Goal: Information Seeking & Learning: Learn about a topic

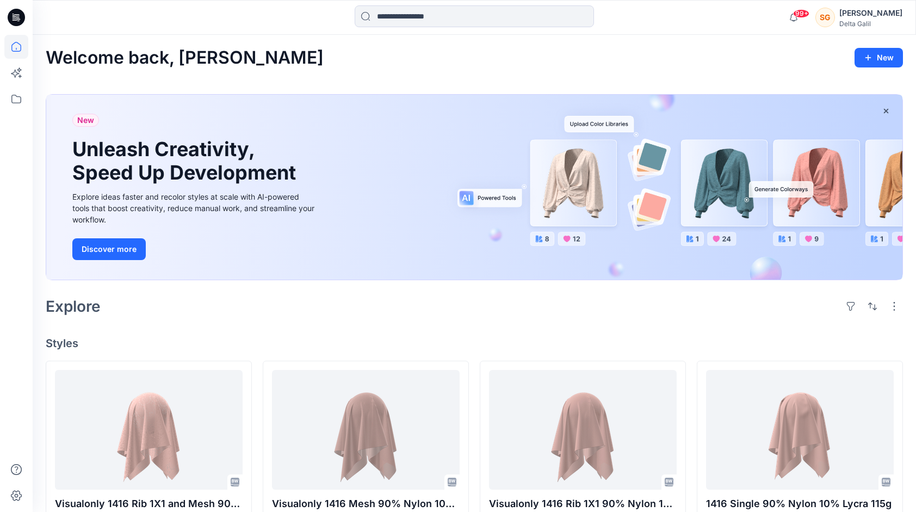
scroll to position [8423, 0]
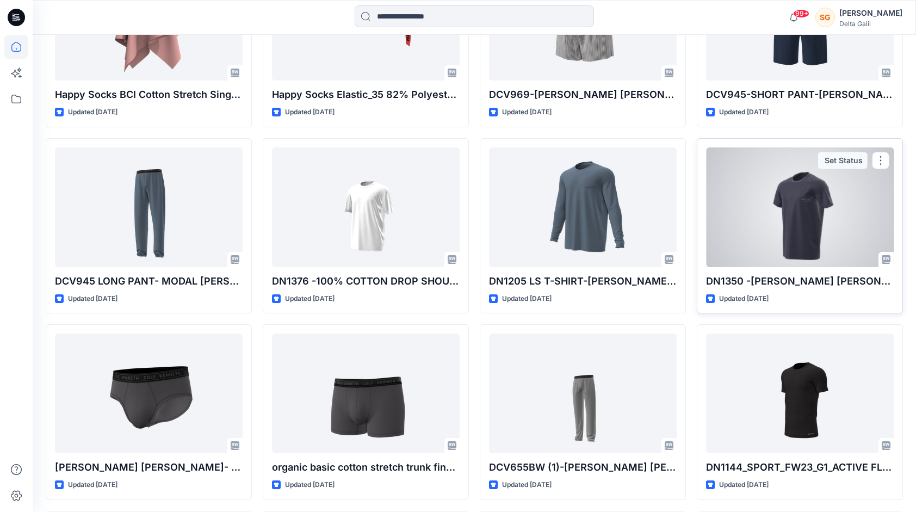
click at [798, 224] on div at bounding box center [800, 207] width 188 height 120
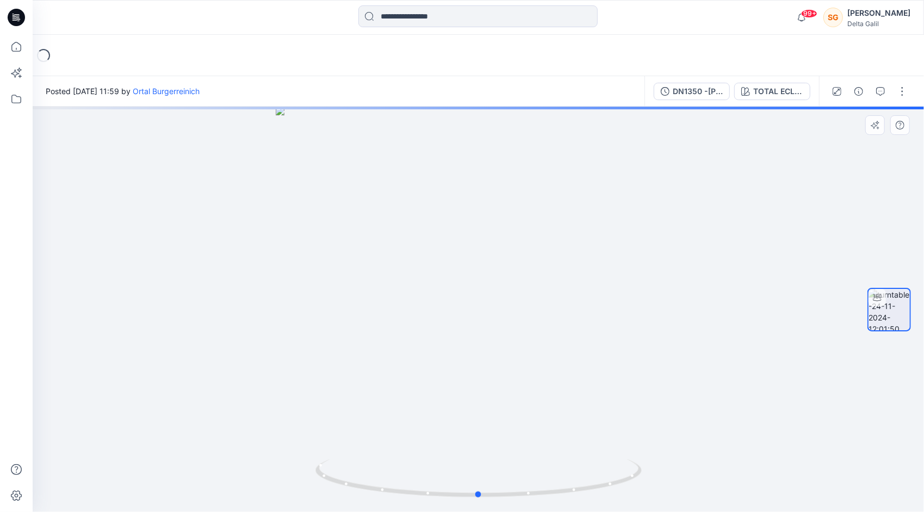
click at [632, 378] on div at bounding box center [479, 309] width 892 height 405
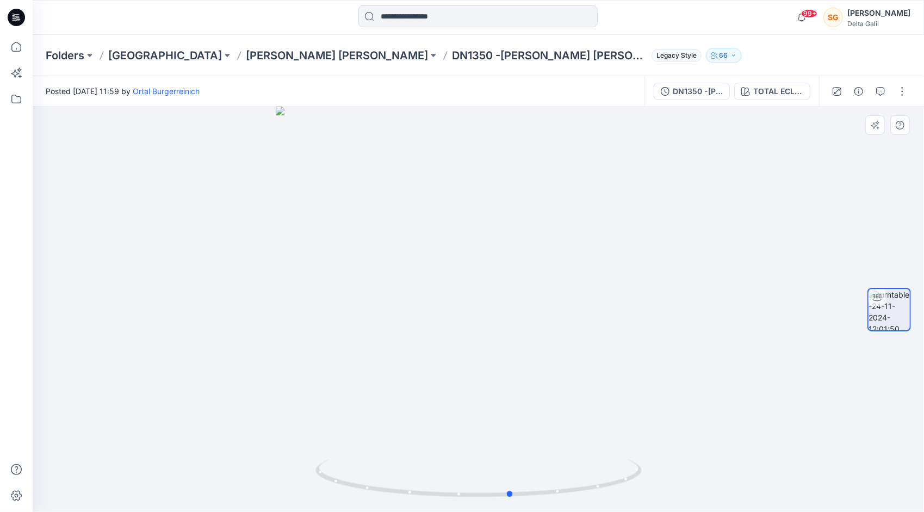
drag, startPoint x: 535, startPoint y: 306, endPoint x: 581, endPoint y: 291, distance: 48.2
click at [582, 291] on div at bounding box center [479, 309] width 892 height 405
drag, startPoint x: 505, startPoint y: 288, endPoint x: 577, endPoint y: 286, distance: 71.3
click at [577, 286] on div at bounding box center [479, 309] width 892 height 405
drag, startPoint x: 532, startPoint y: 214, endPoint x: 514, endPoint y: 378, distance: 164.2
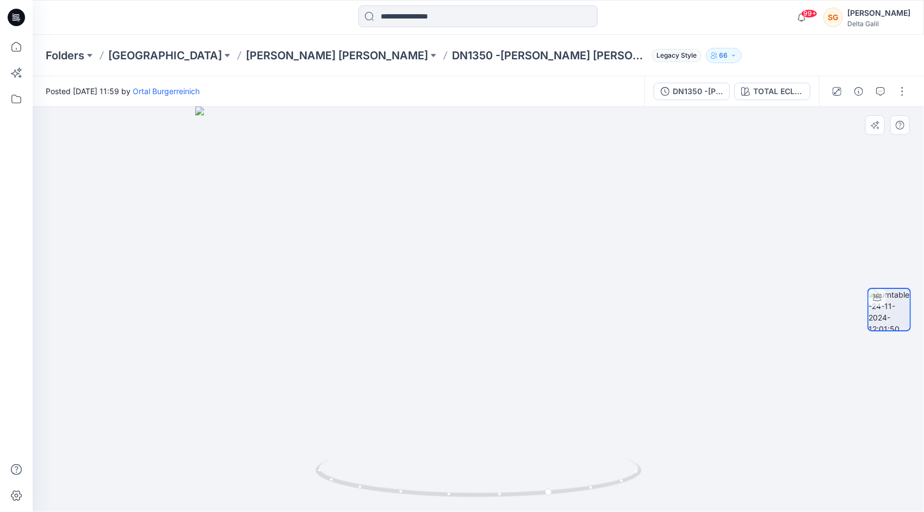
click at [515, 379] on img at bounding box center [478, 309] width 566 height 405
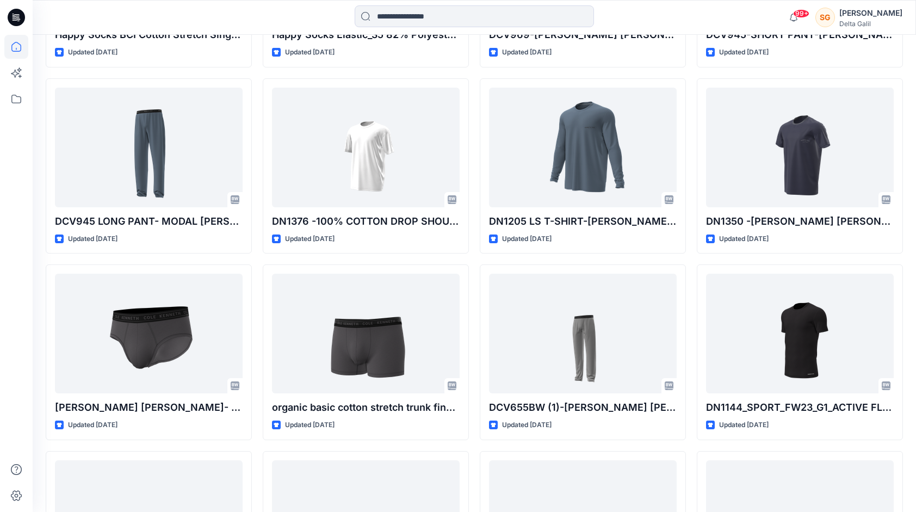
scroll to position [8492, 0]
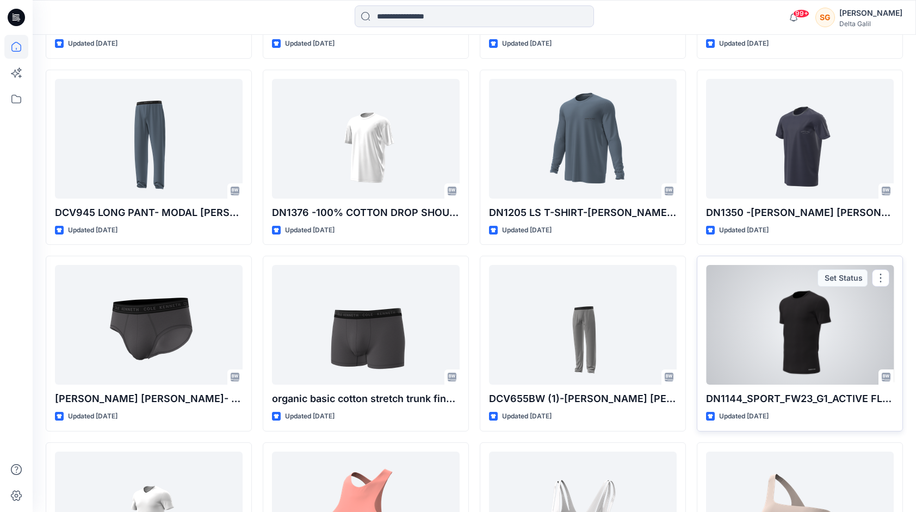
click at [807, 319] on div at bounding box center [800, 325] width 188 height 120
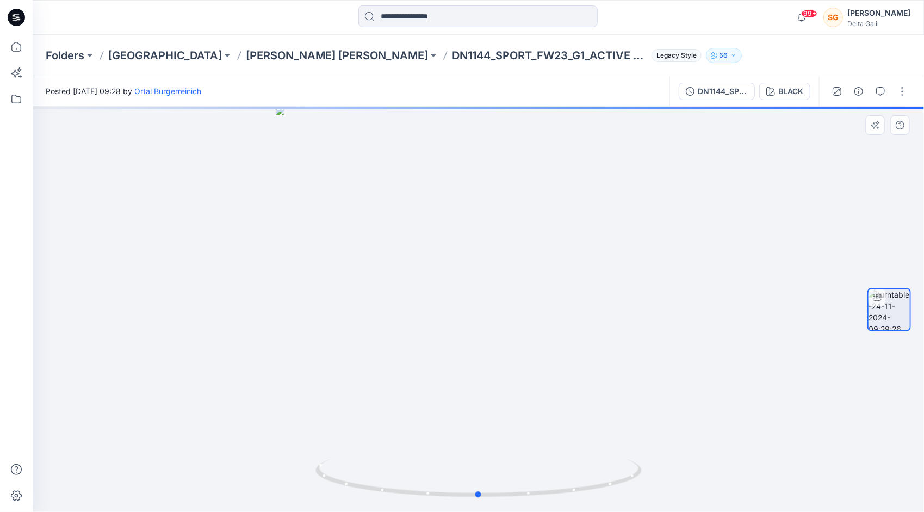
click at [650, 362] on div at bounding box center [479, 309] width 892 height 405
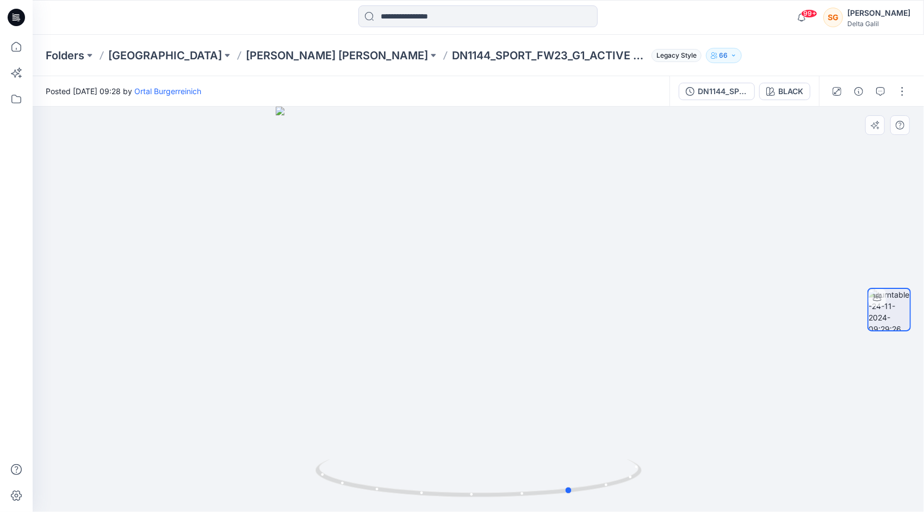
drag, startPoint x: 512, startPoint y: 340, endPoint x: 605, endPoint y: 325, distance: 93.7
click at [608, 329] on div at bounding box center [479, 309] width 892 height 405
drag, startPoint x: 544, startPoint y: 354, endPoint x: 516, endPoint y: 370, distance: 32.7
click at [516, 370] on div at bounding box center [479, 309] width 892 height 405
drag, startPoint x: 544, startPoint y: 201, endPoint x: 536, endPoint y: 394, distance: 193.3
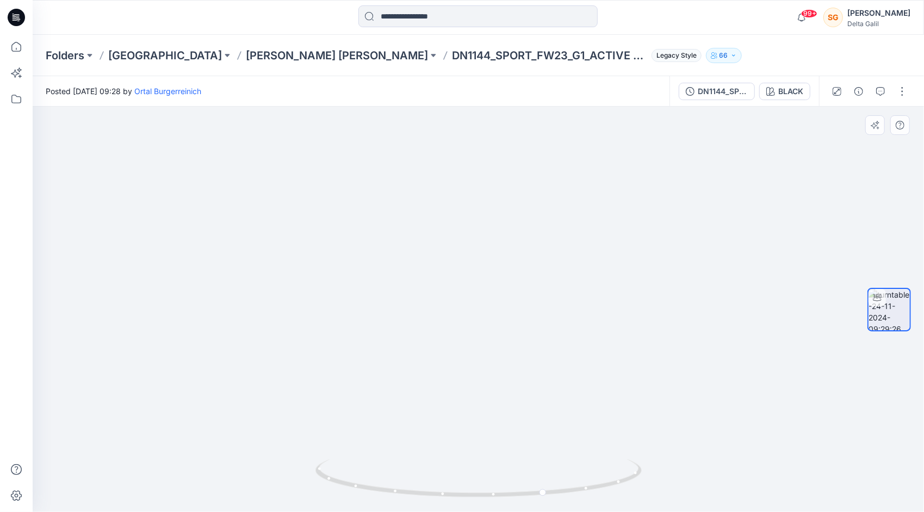
click at [536, 394] on img at bounding box center [473, 265] width 941 height 494
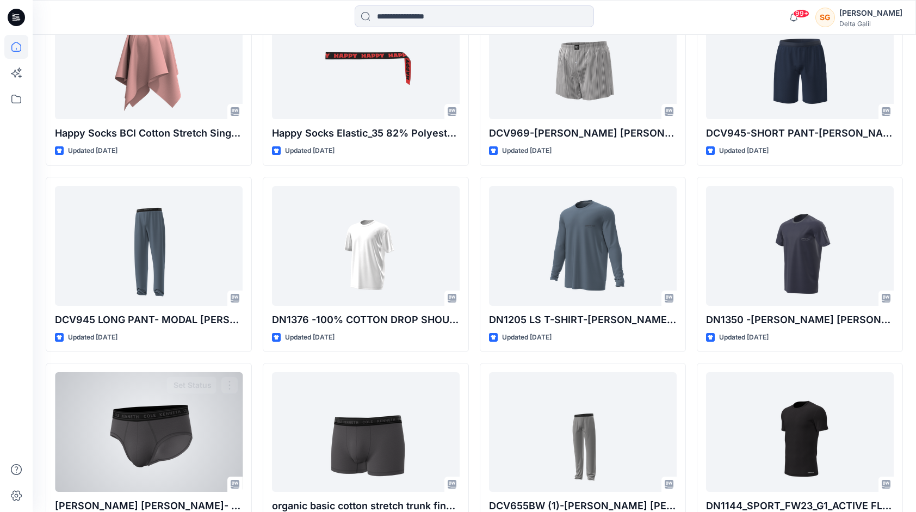
scroll to position [8325, 0]
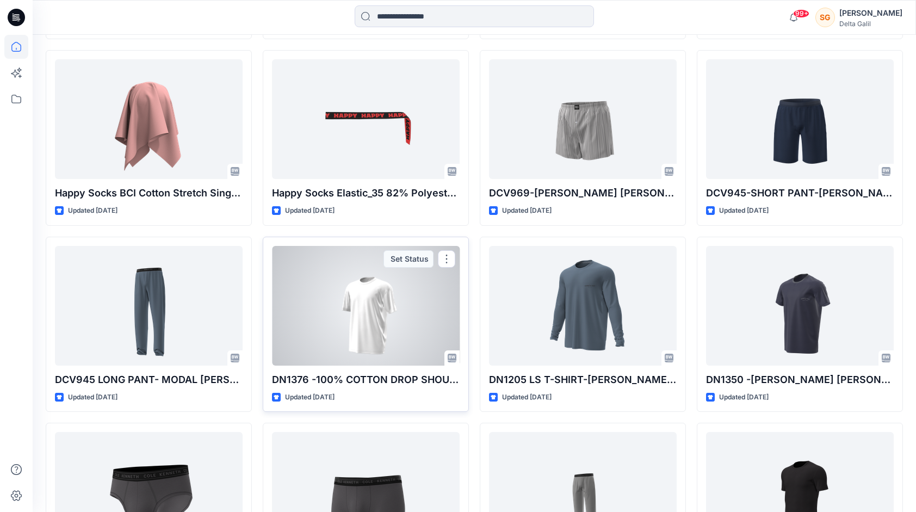
click at [356, 291] on div at bounding box center [366, 306] width 188 height 120
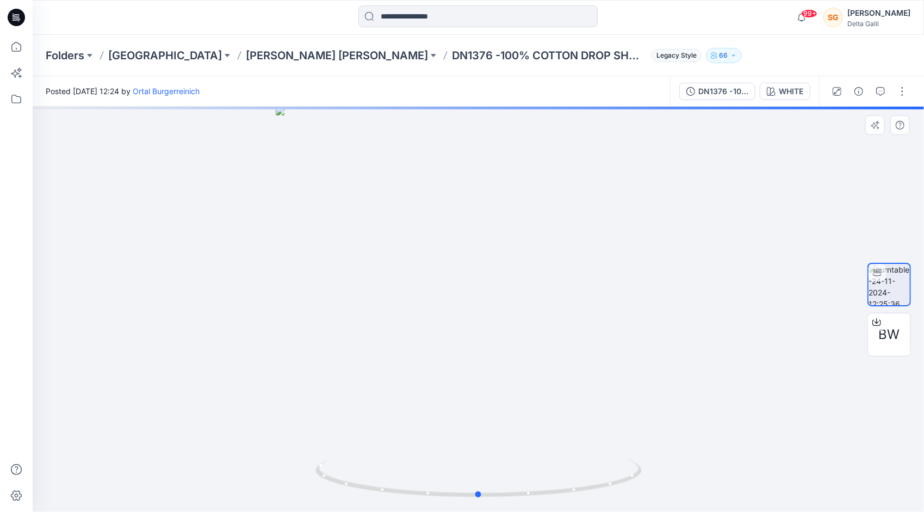
click at [570, 263] on div at bounding box center [479, 309] width 892 height 405
click at [563, 289] on div at bounding box center [479, 309] width 892 height 405
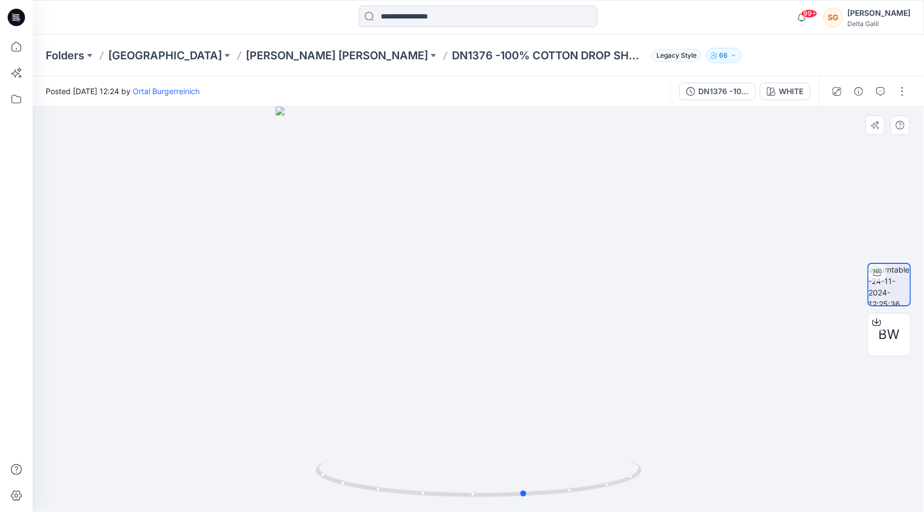
drag, startPoint x: 511, startPoint y: 410, endPoint x: 636, endPoint y: 385, distance: 127.7
click at [636, 385] on div at bounding box center [479, 309] width 892 height 405
click at [634, 384] on div at bounding box center [479, 309] width 892 height 405
drag, startPoint x: 531, startPoint y: 370, endPoint x: 468, endPoint y: 373, distance: 62.1
click at [468, 373] on div at bounding box center [479, 309] width 892 height 405
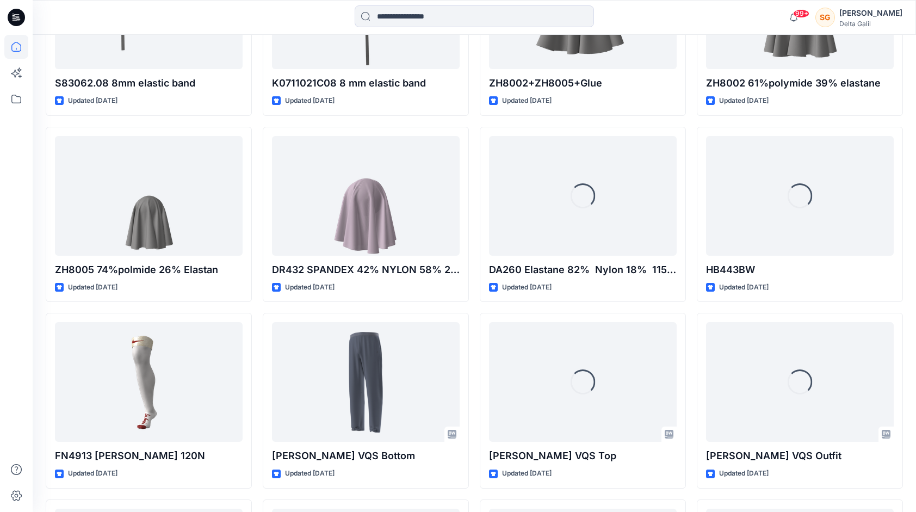
scroll to position [18686, 0]
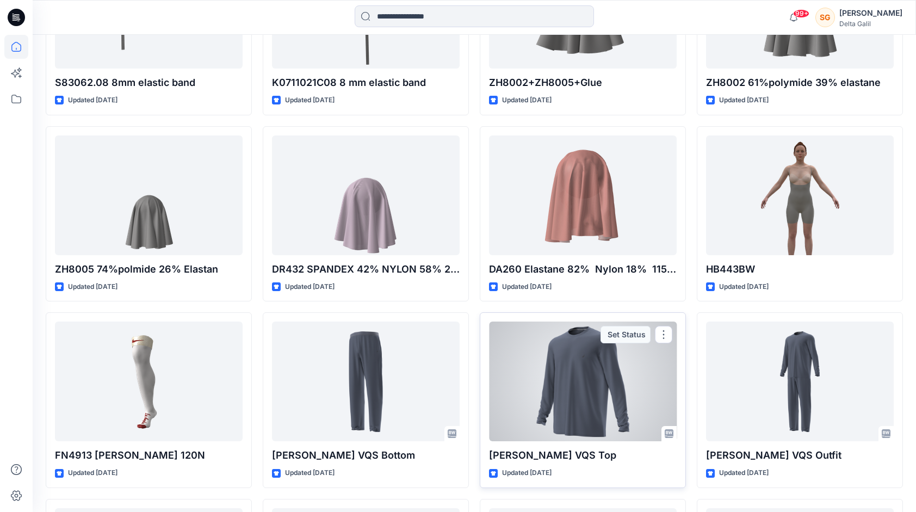
click at [583, 358] on div at bounding box center [583, 382] width 188 height 120
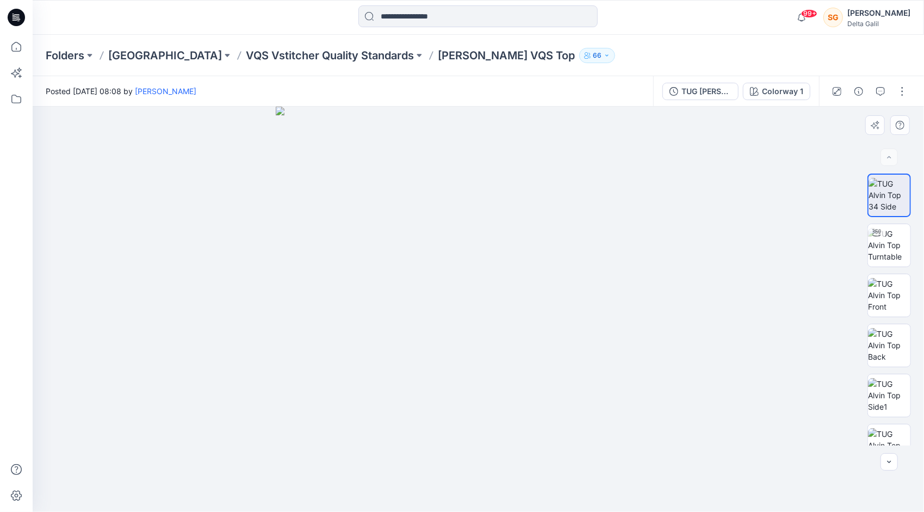
click at [649, 328] on img at bounding box center [478, 309] width 405 height 405
click at [624, 326] on img at bounding box center [478, 309] width 405 height 405
click at [575, 319] on img at bounding box center [478, 309] width 405 height 405
click at [890, 289] on img at bounding box center [889, 295] width 42 height 34
drag, startPoint x: 503, startPoint y: 165, endPoint x: 496, endPoint y: 212, distance: 46.7
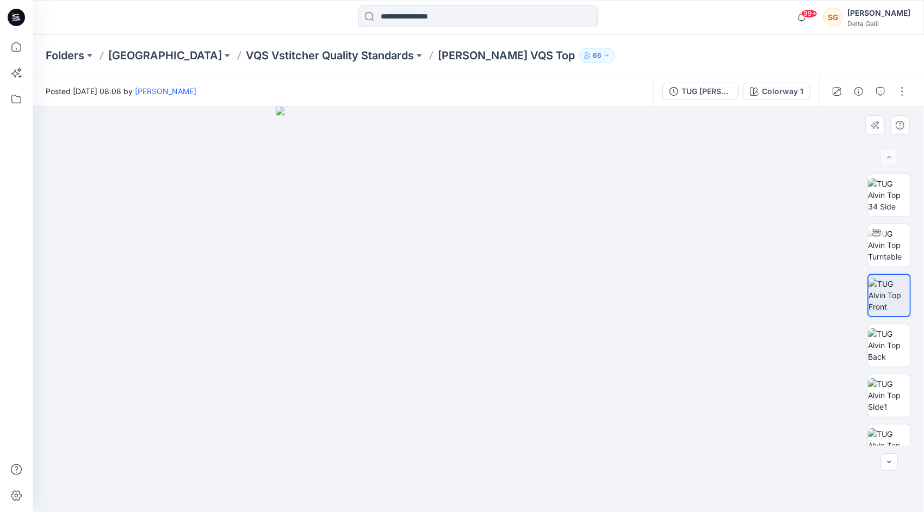
click at [498, 251] on img at bounding box center [478, 309] width 405 height 405
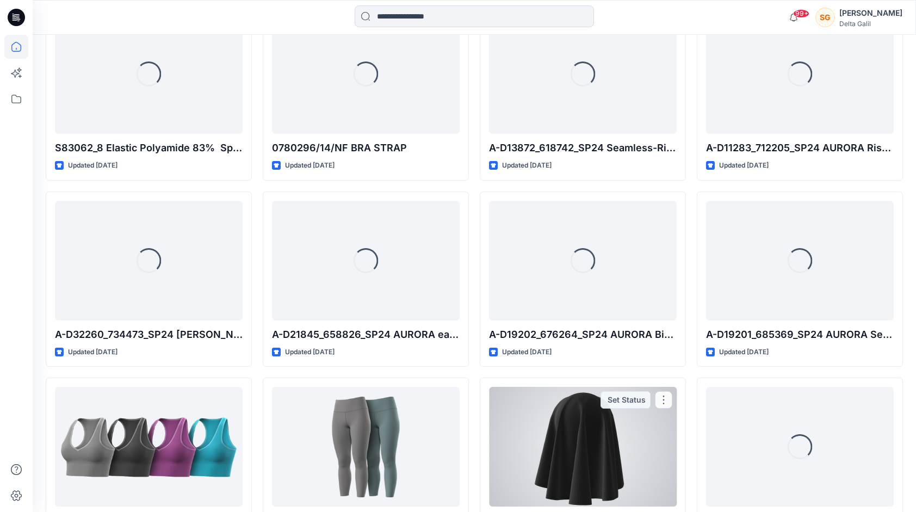
scroll to position [16197, 0]
